Goal: Task Accomplishment & Management: Manage account settings

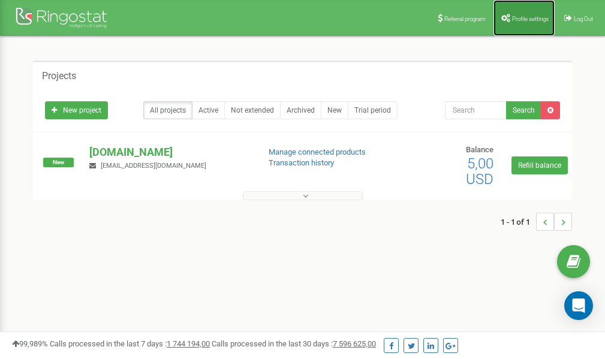
click at [523, 16] on span "Profile settings" at bounding box center [530, 19] width 37 height 7
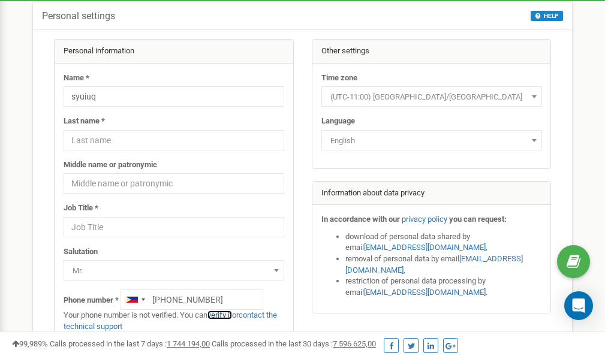
click at [225, 314] on link "verify it" at bounding box center [219, 315] width 25 height 9
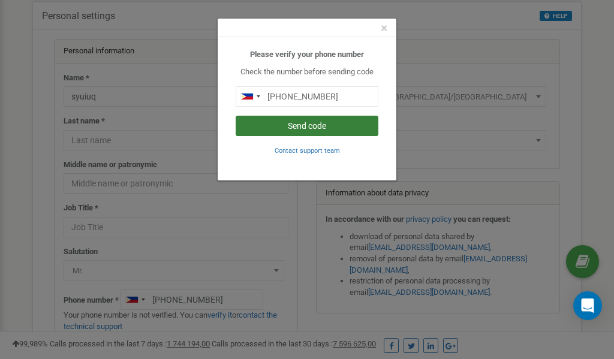
click at [305, 126] on button "Send code" at bounding box center [307, 126] width 143 height 20
